Goal: Find specific page/section

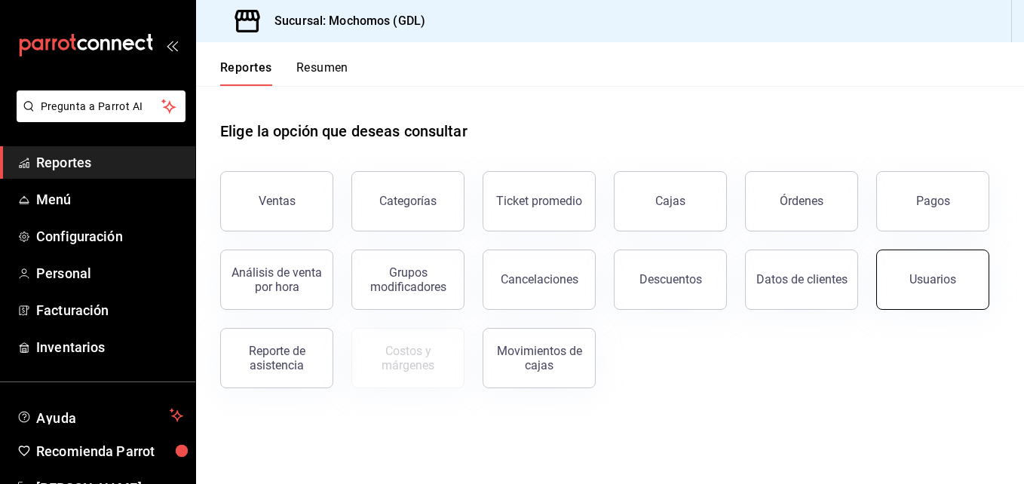
click at [907, 297] on button "Usuarios" at bounding box center [932, 280] width 113 height 60
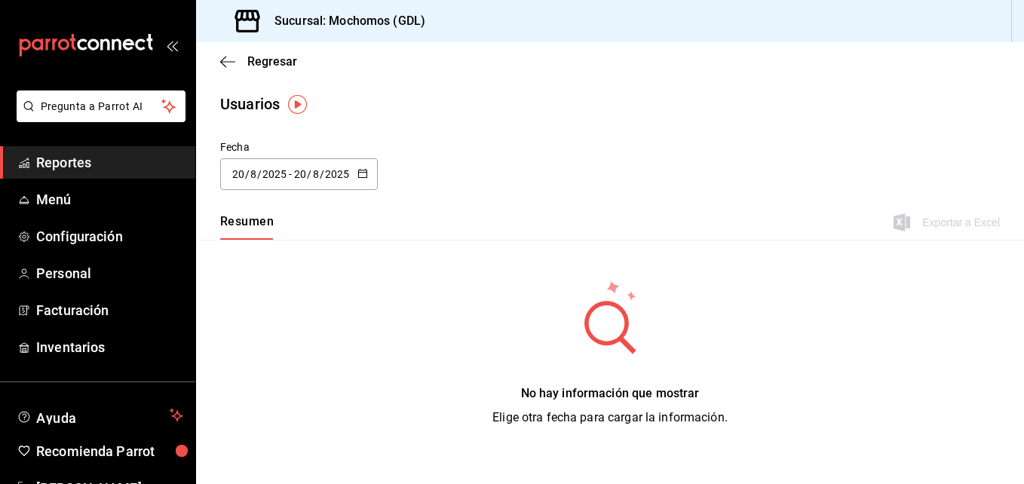
click at [218, 64] on div "Regresar" at bounding box center [610, 61] width 828 height 38
click at [233, 60] on icon "button" at bounding box center [227, 62] width 15 height 14
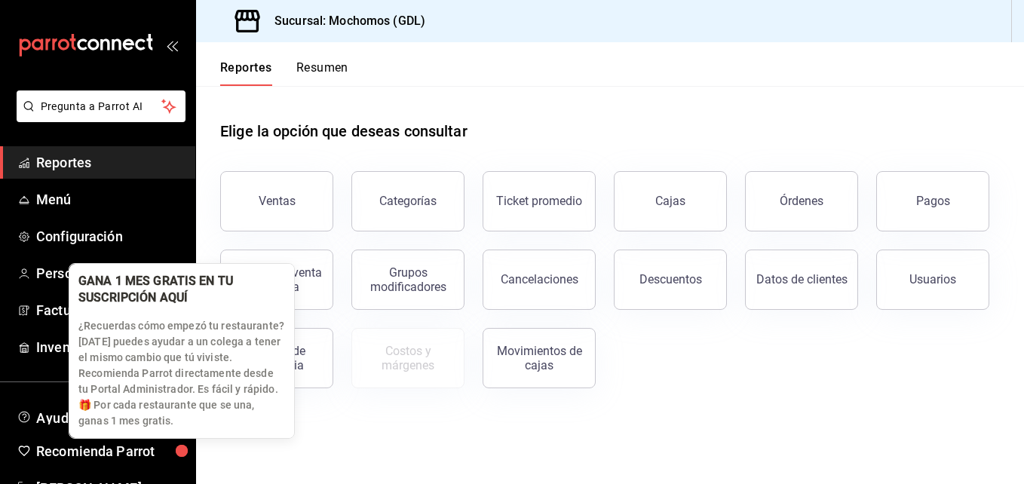
click at [188, 445] on div "button" at bounding box center [182, 451] width 12 height 12
click at [188, 449] on div "button" at bounding box center [182, 451] width 12 height 12
